Goal: Information Seeking & Learning: Learn about a topic

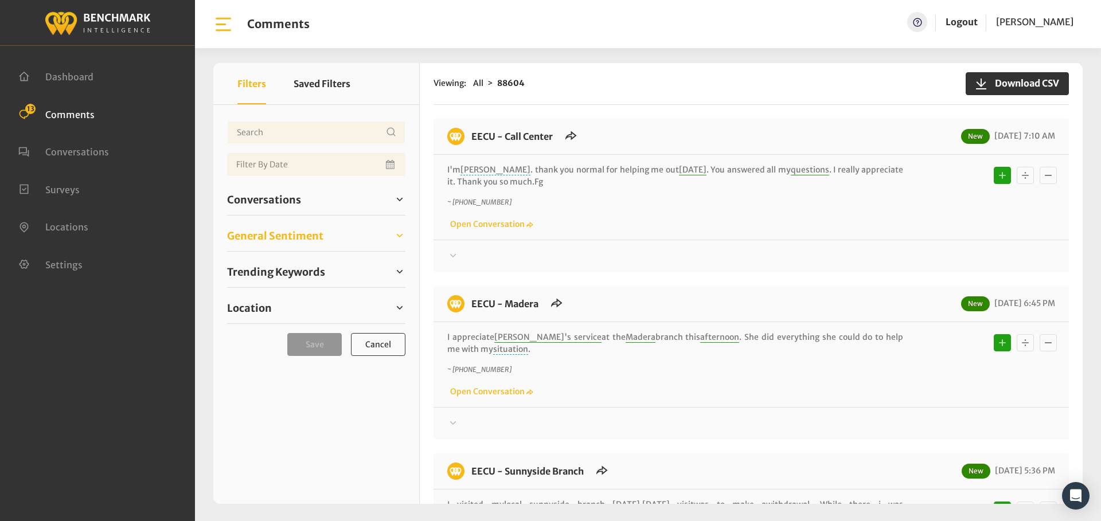
click at [275, 227] on link "General Sentiment" at bounding box center [316, 235] width 178 height 17
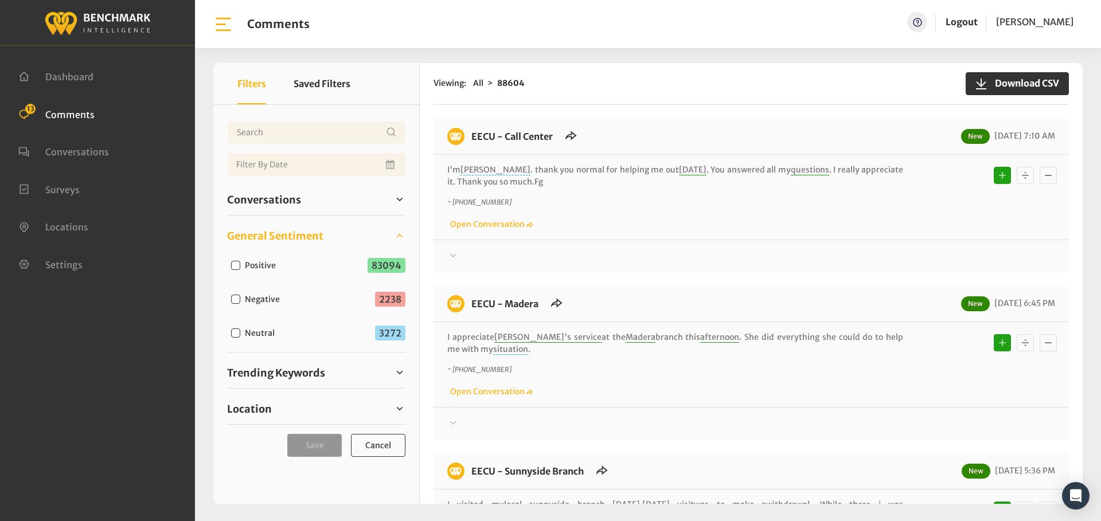
click at [273, 235] on span "General Sentiment" at bounding box center [275, 235] width 96 height 15
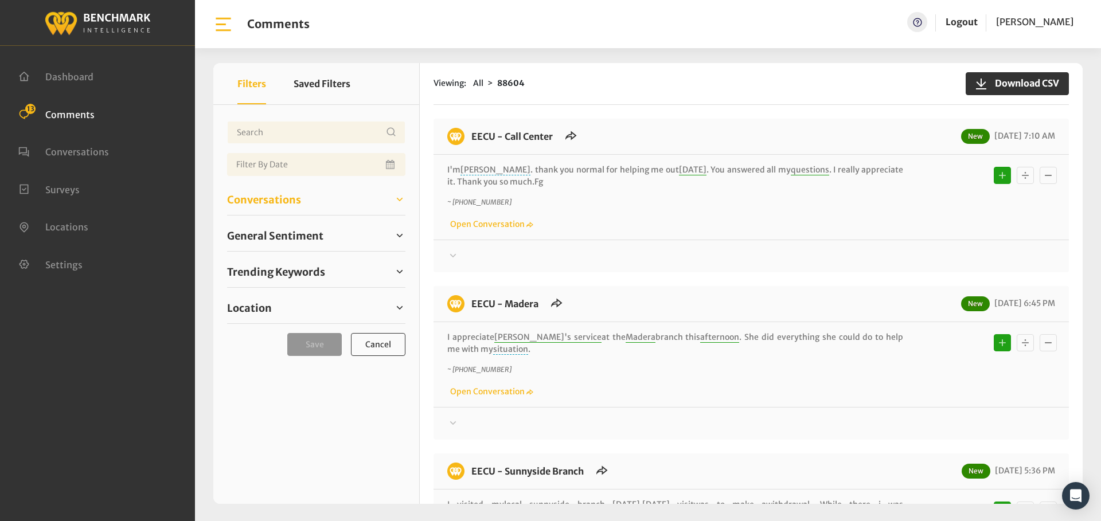
click at [271, 203] on span "Conversations" at bounding box center [264, 199] width 74 height 15
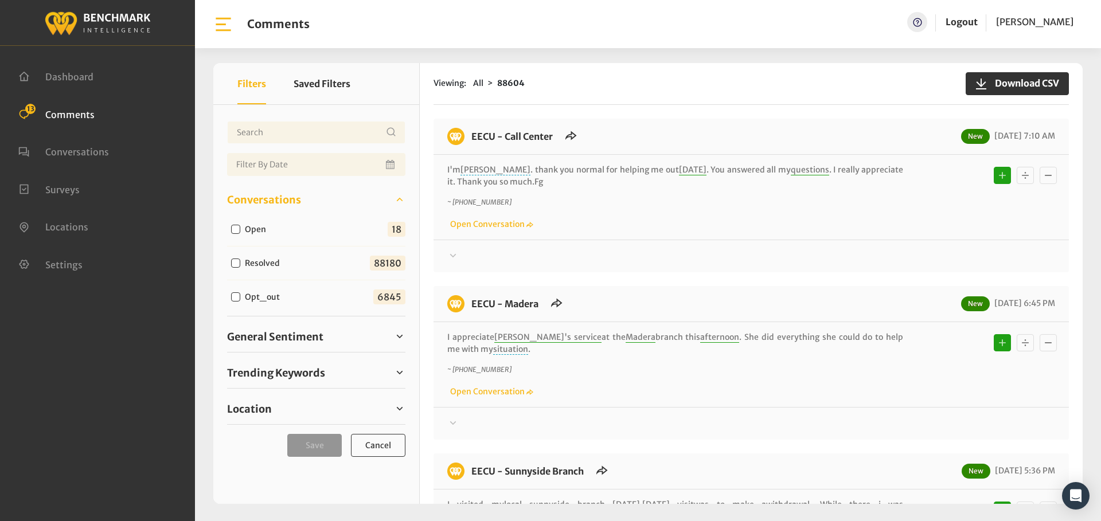
click at [237, 229] on input "Open" at bounding box center [235, 229] width 9 height 9
checkbox input "true"
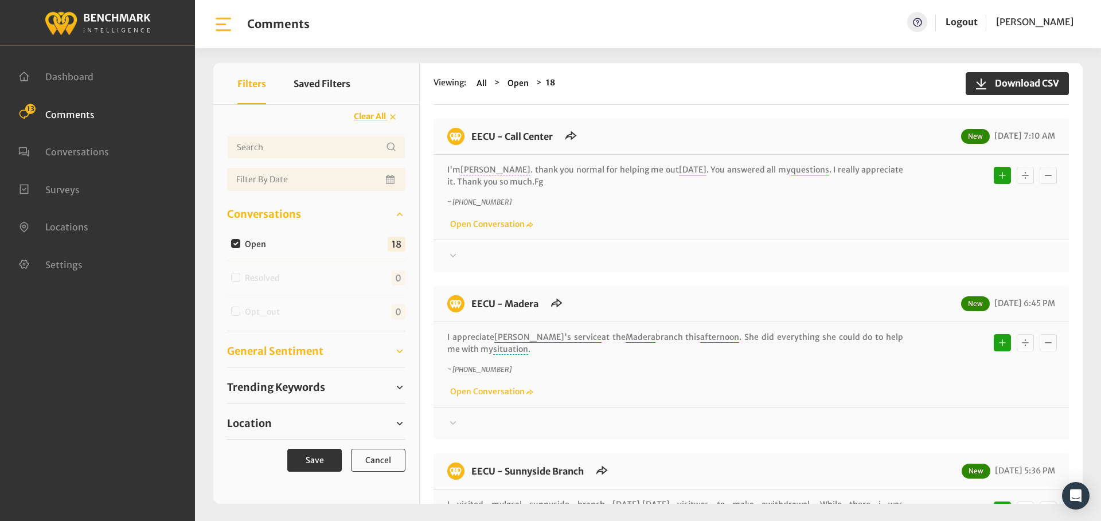
click at [242, 346] on span "General Sentiment" at bounding box center [275, 351] width 96 height 15
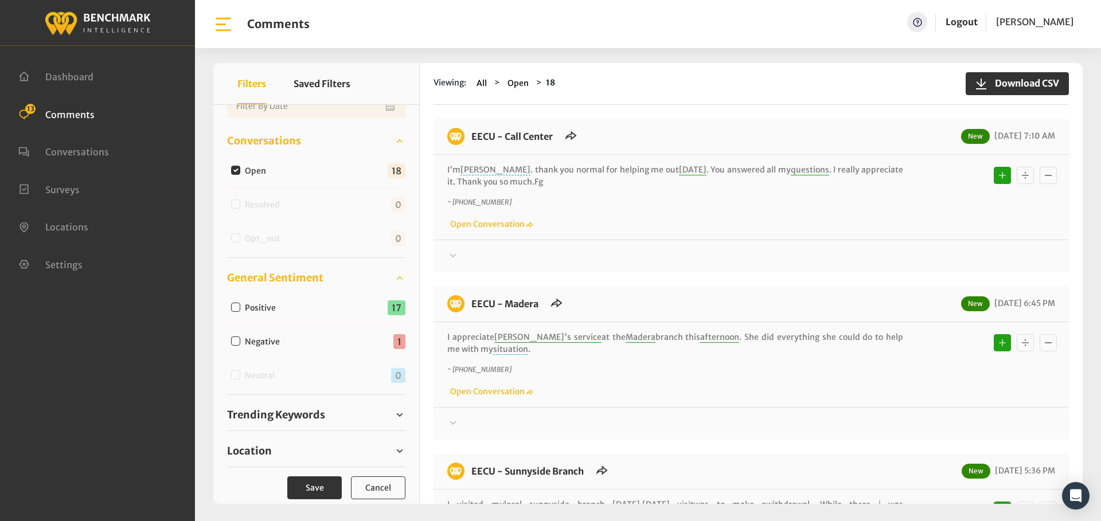
scroll to position [87, 0]
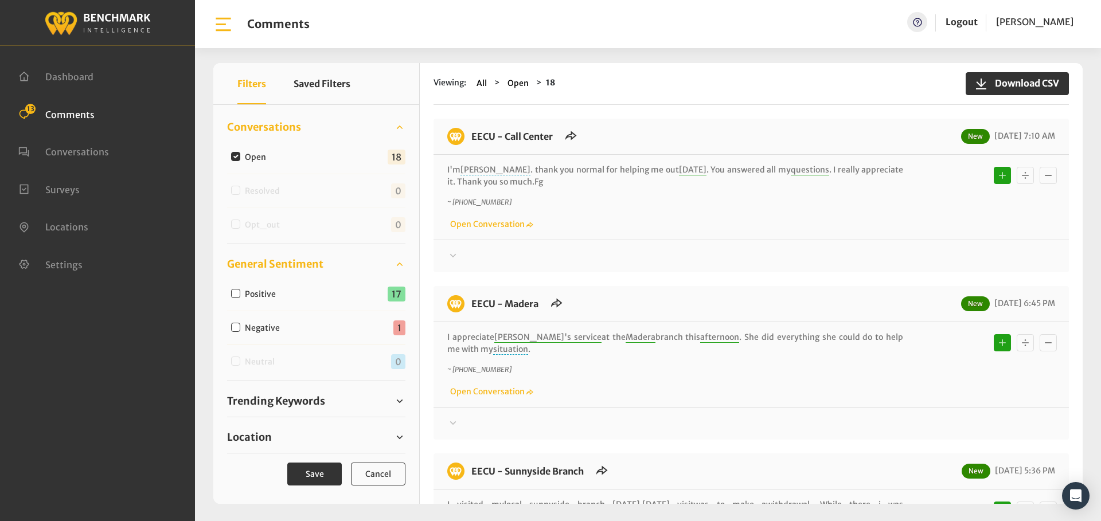
click at [232, 326] on input "Negative" at bounding box center [235, 327] width 9 height 9
checkbox input "true"
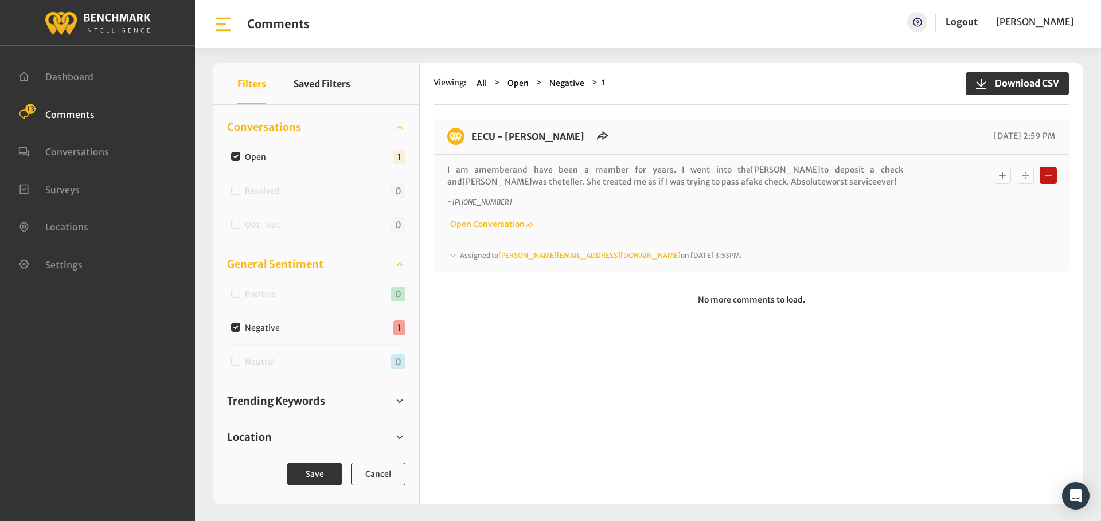
click at [233, 328] on input "Negative" at bounding box center [235, 327] width 9 height 9
checkbox input "false"
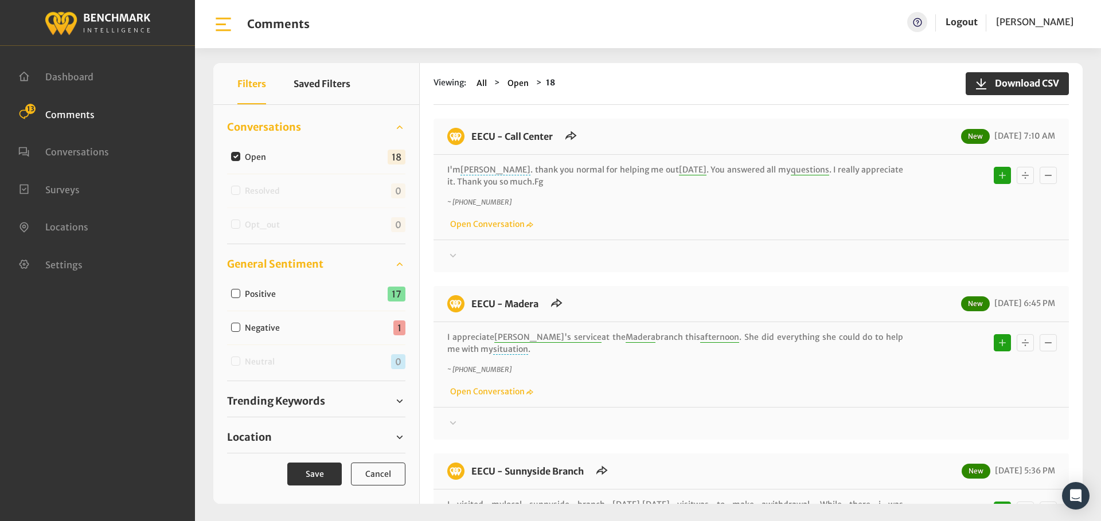
click at [235, 328] on input "Negative" at bounding box center [235, 327] width 9 height 9
checkbox input "true"
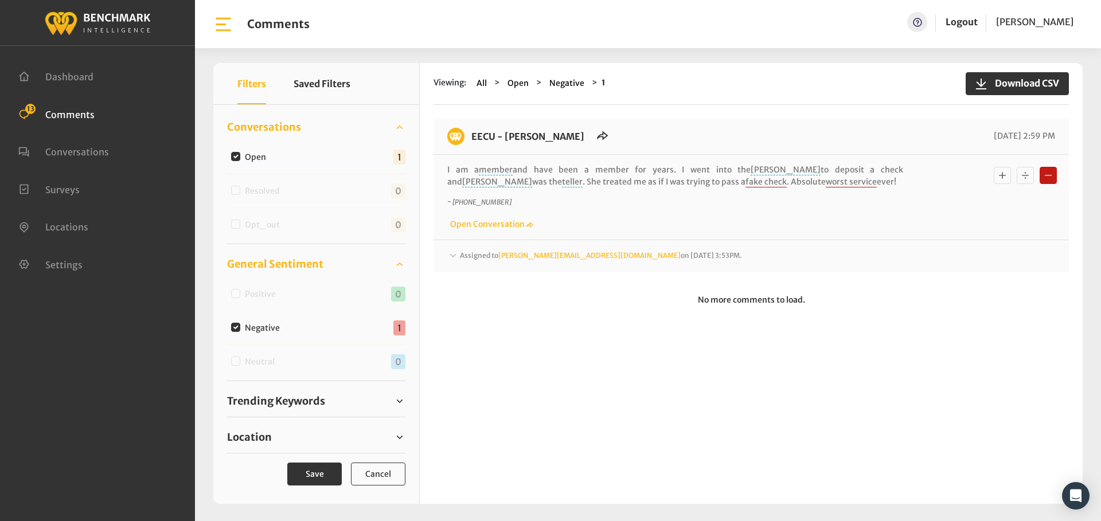
click at [235, 328] on input "Negative" at bounding box center [235, 327] width 9 height 9
checkbox input "false"
